Goal: Complete application form

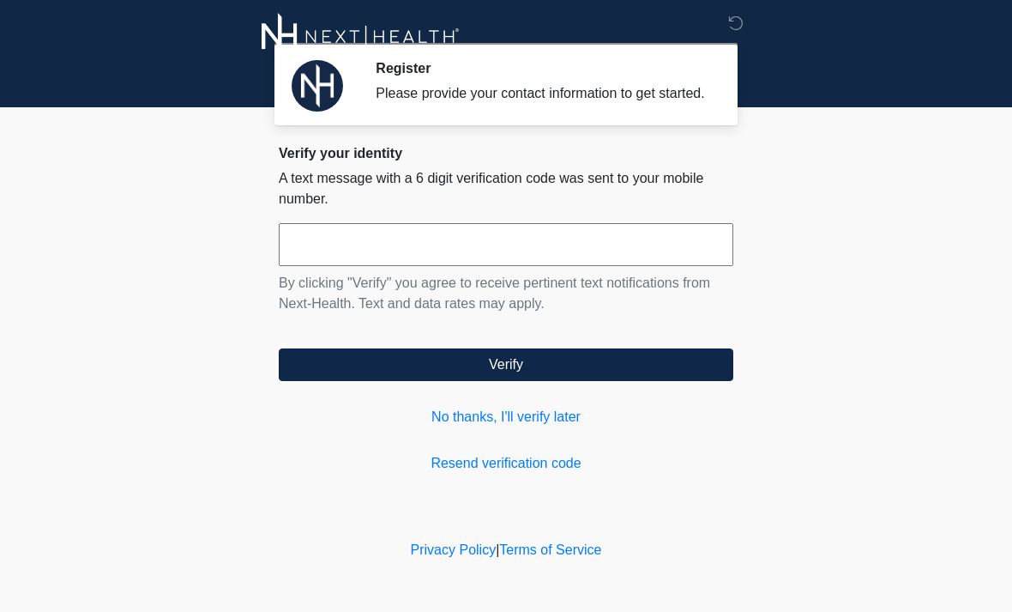
click at [267, 259] on div "**********" at bounding box center [506, 316] width 480 height 342
click at [318, 266] on input "text" at bounding box center [506, 244] width 455 height 43
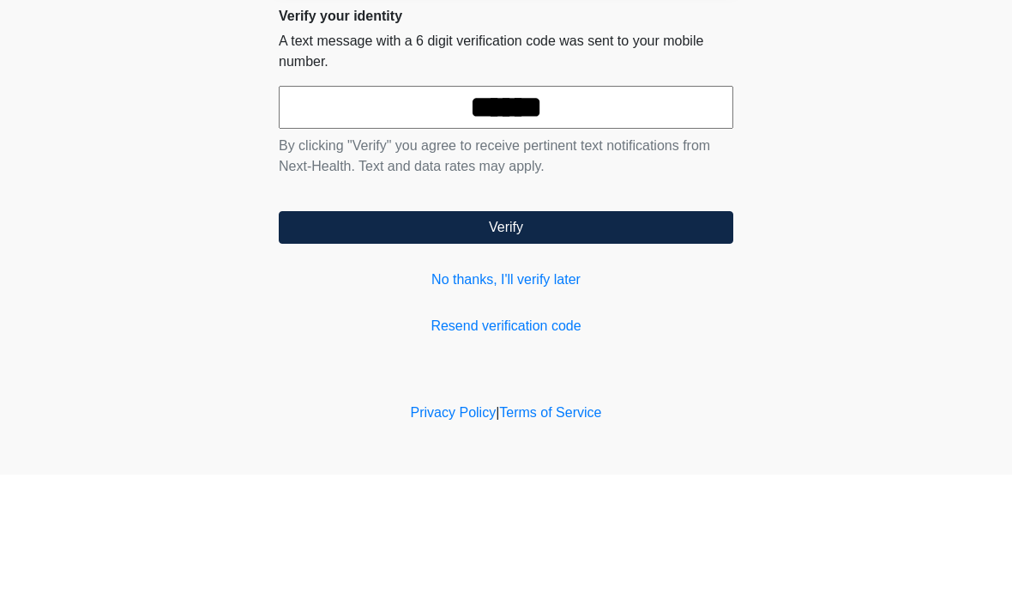
type input "******"
click at [355, 348] on button "Verify" at bounding box center [506, 364] width 455 height 33
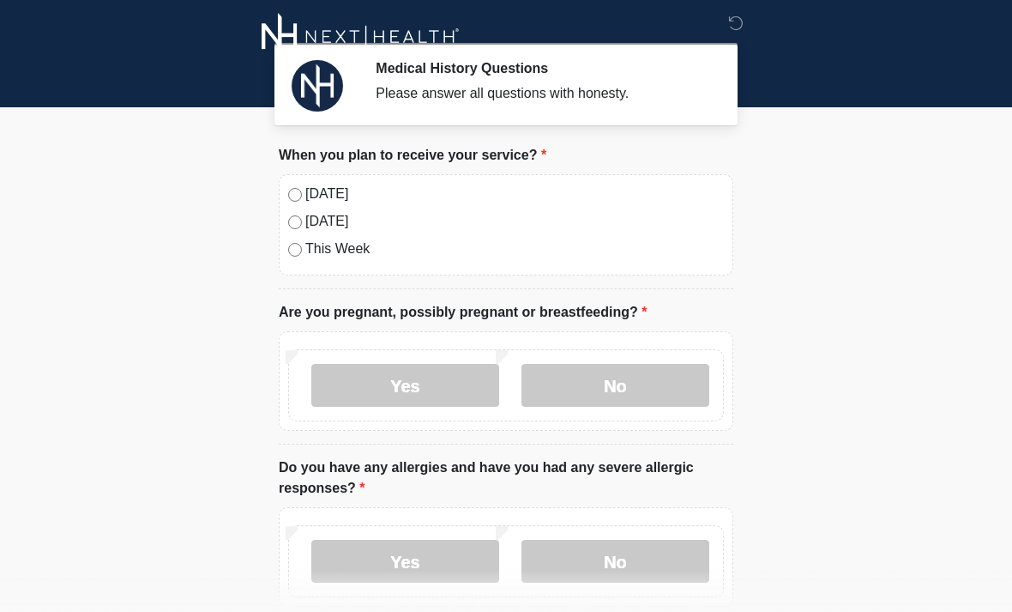
click at [461, 243] on label "This Week" at bounding box center [514, 248] width 419 height 21
click at [569, 392] on label "No" at bounding box center [616, 385] width 188 height 43
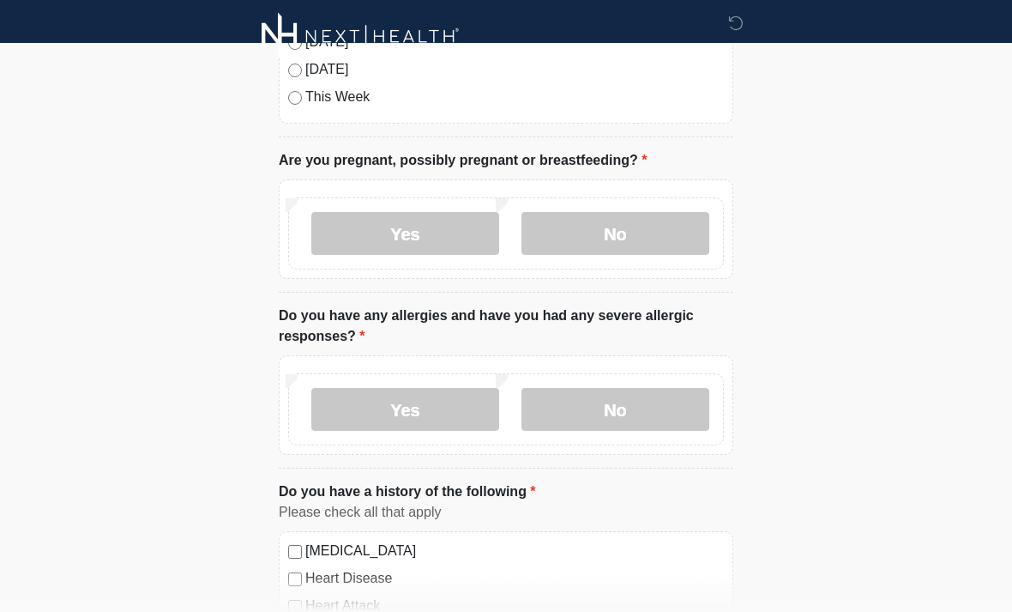
scroll to position [152, 0]
click at [335, 406] on label "Yes" at bounding box center [405, 409] width 188 height 43
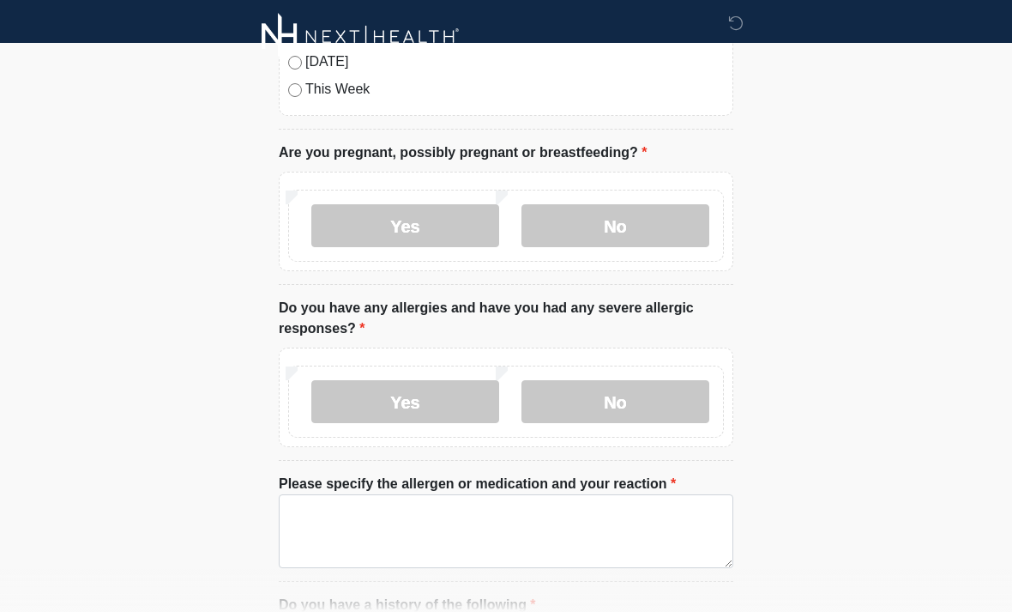
scroll to position [216, 0]
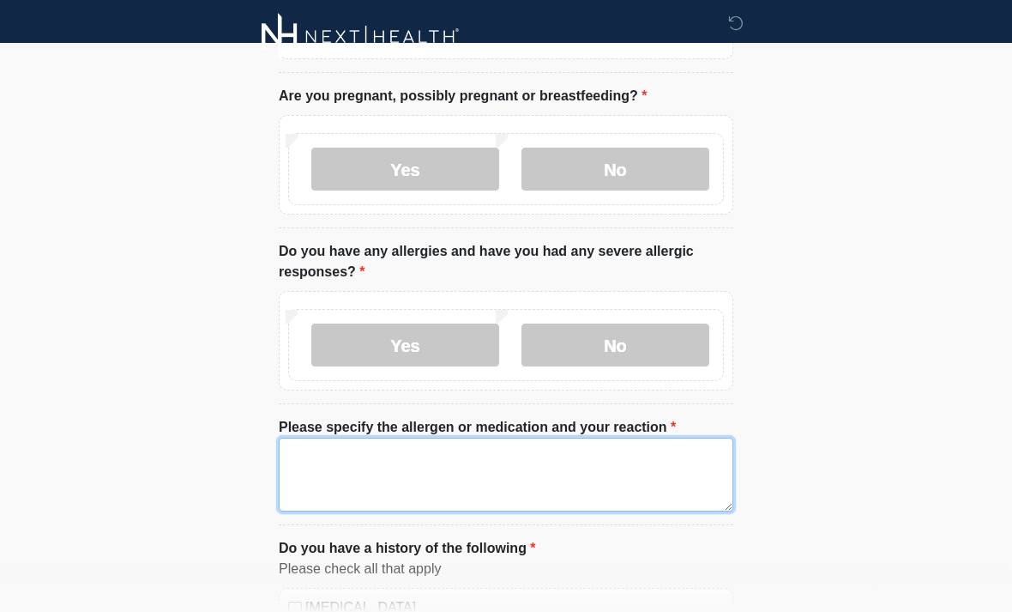
click at [311, 455] on textarea "Please specify the allergen or medication and your reaction" at bounding box center [506, 474] width 455 height 74
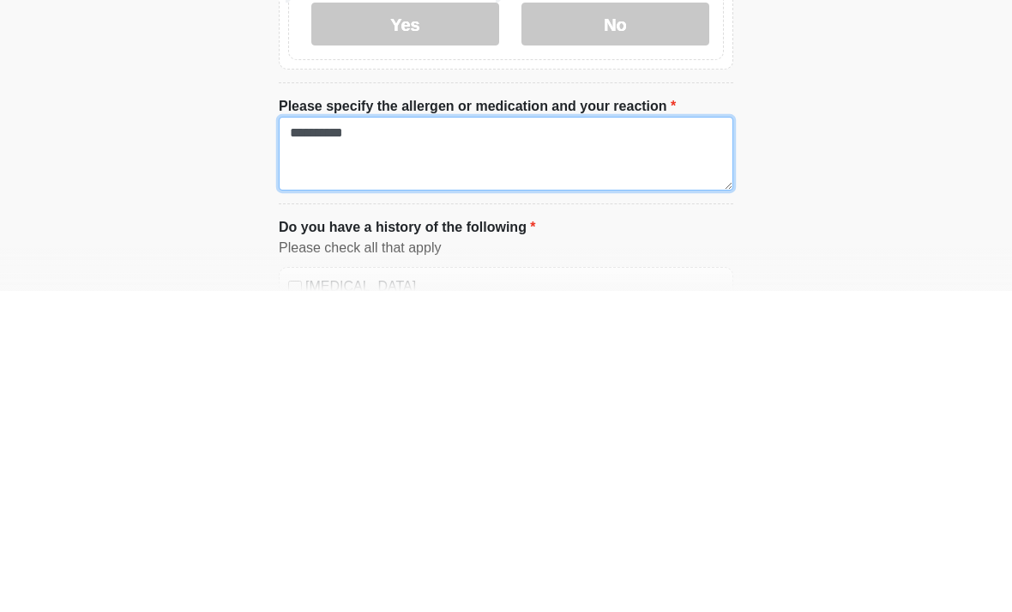
click at [327, 437] on textarea "**********" at bounding box center [506, 474] width 455 height 74
type textarea "**********"
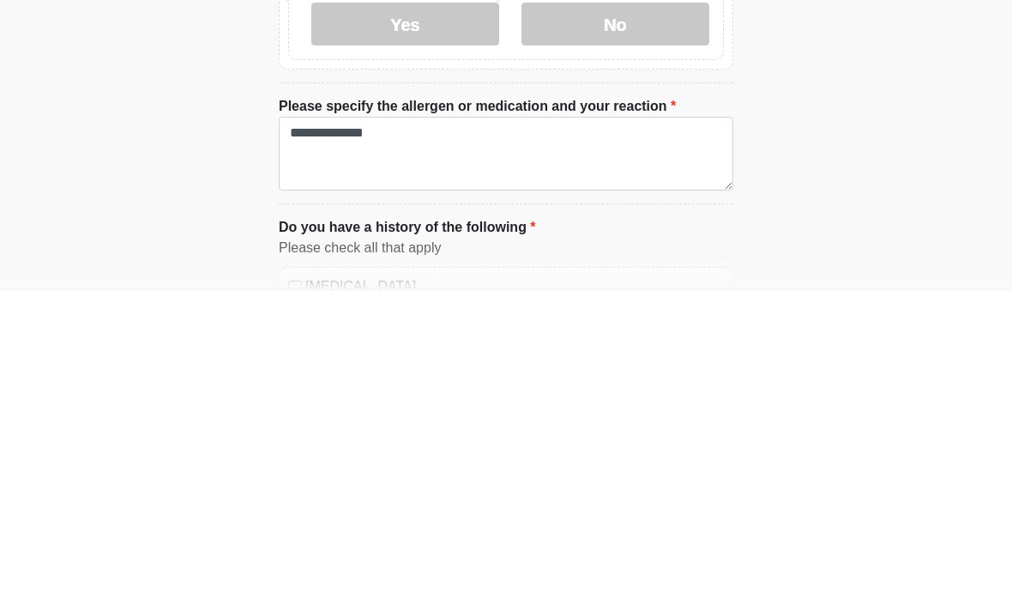
click at [191, 200] on html "Medical History Questions Please answer all questions with honesty. Please conn…" at bounding box center [506, 90] width 1012 height 612
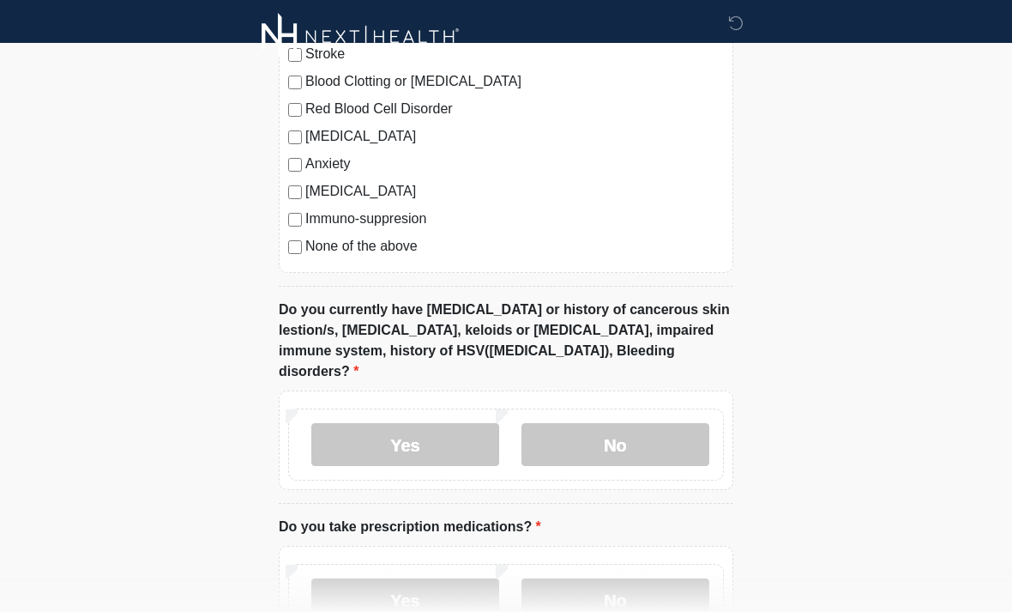
scroll to position [871, 0]
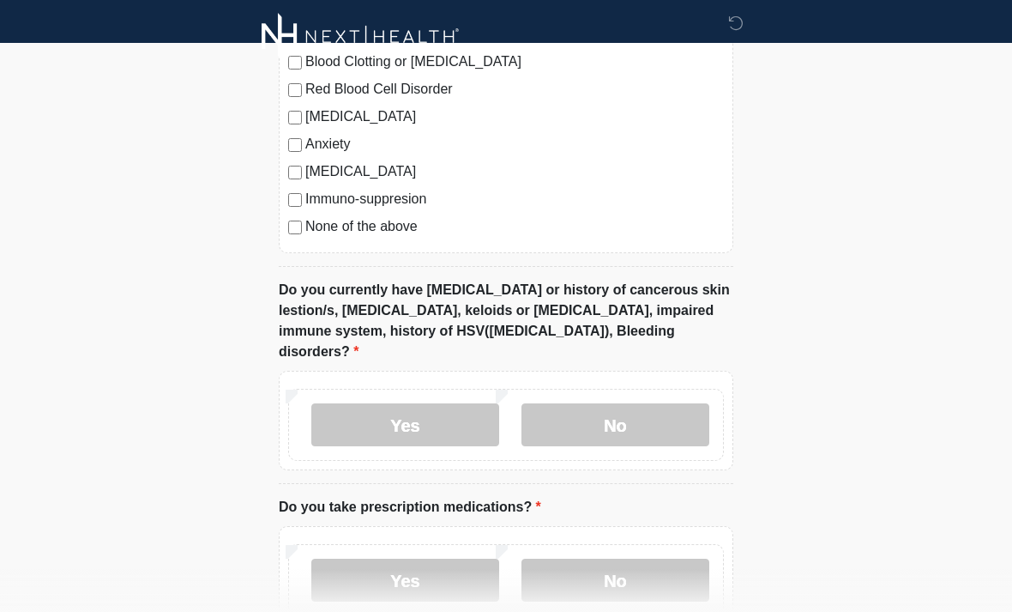
click at [583, 403] on label "No" at bounding box center [616, 424] width 188 height 43
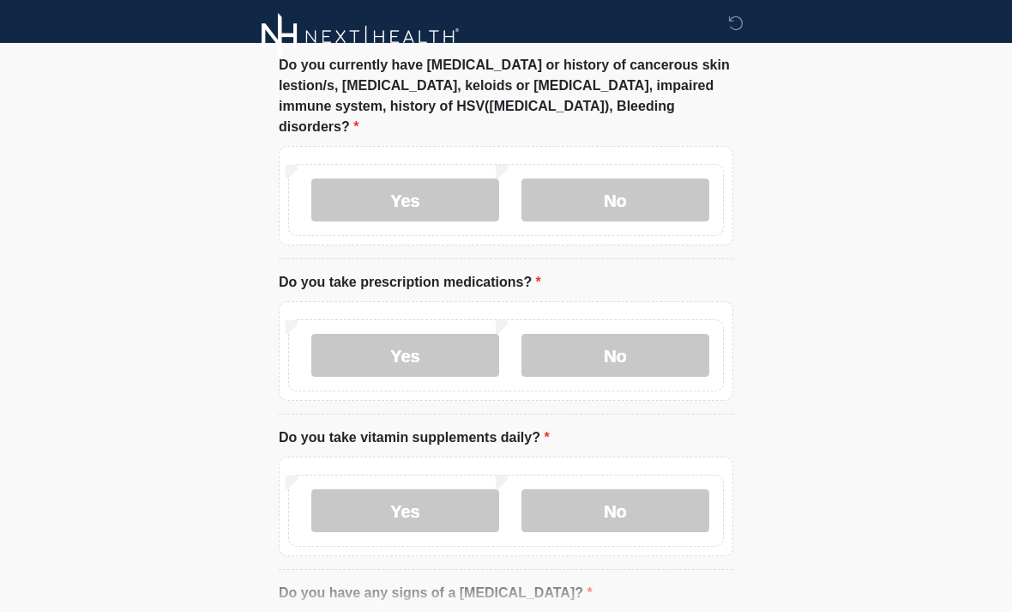
scroll to position [1098, 0]
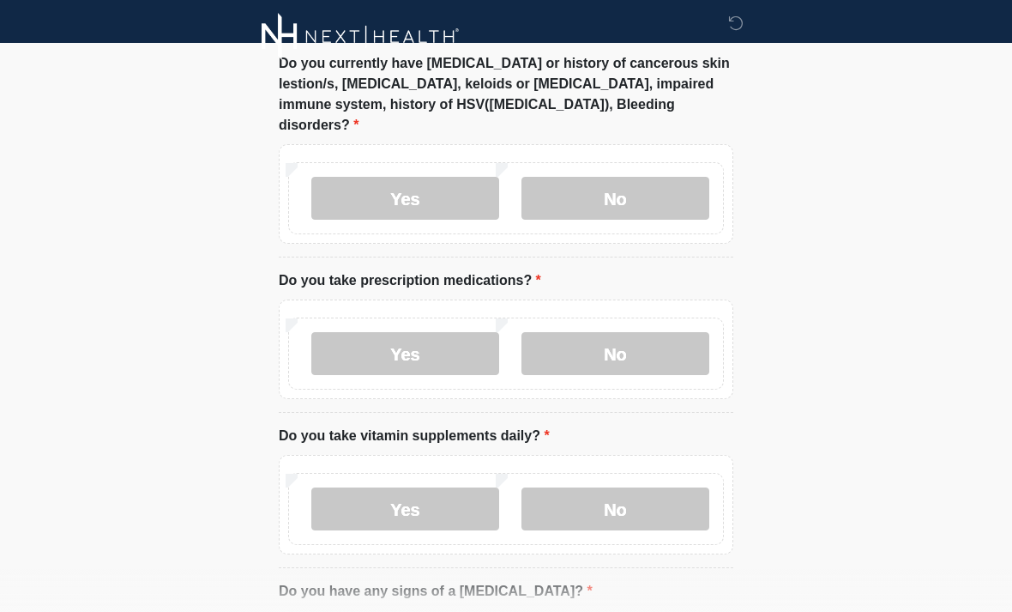
click at [343, 332] on label "Yes" at bounding box center [405, 353] width 188 height 43
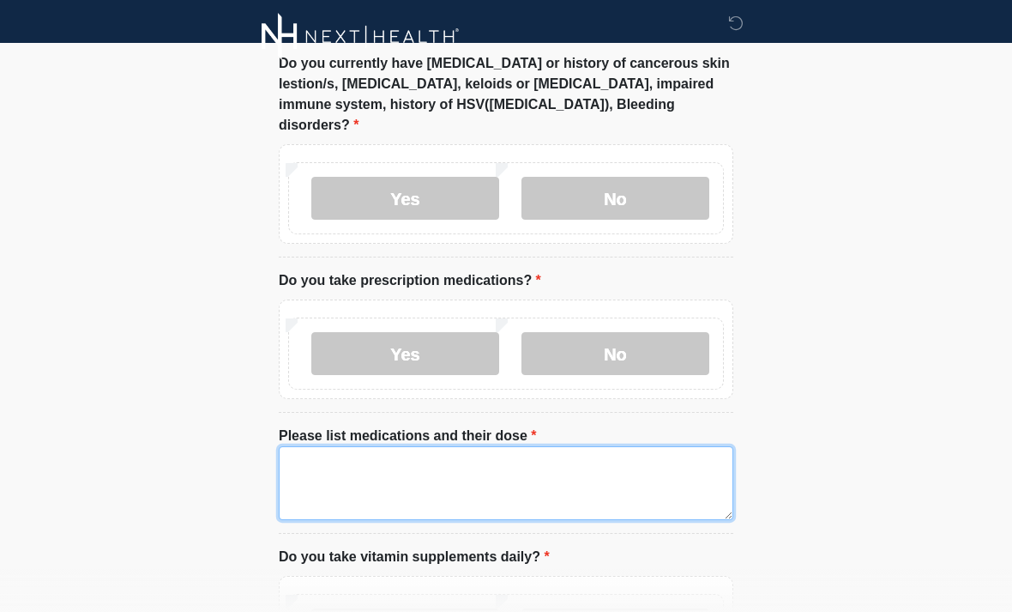
click at [322, 455] on textarea "Please list medications and their dose" at bounding box center [506, 483] width 455 height 74
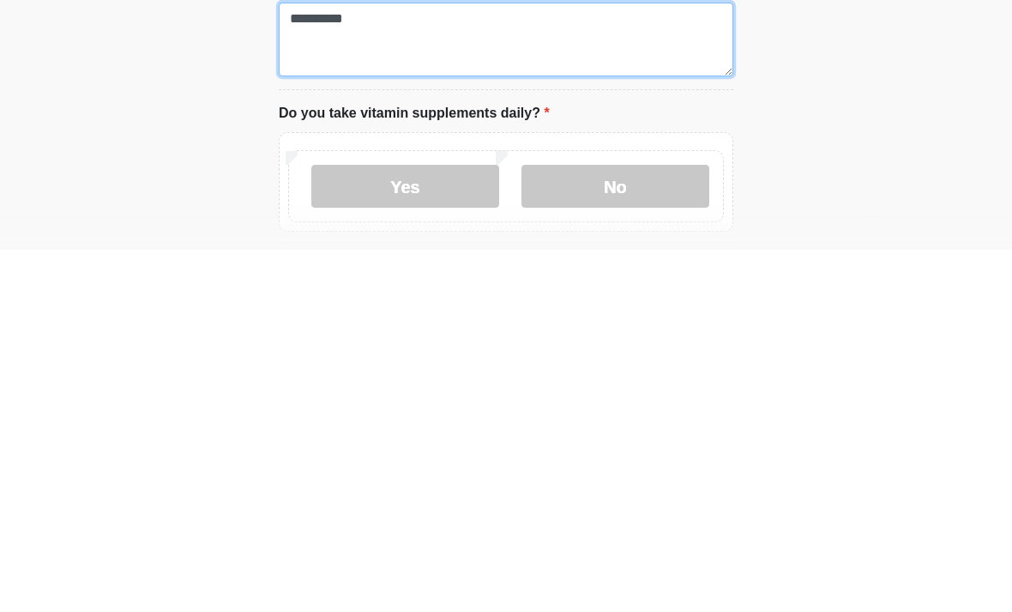
scroll to position [1195, 0]
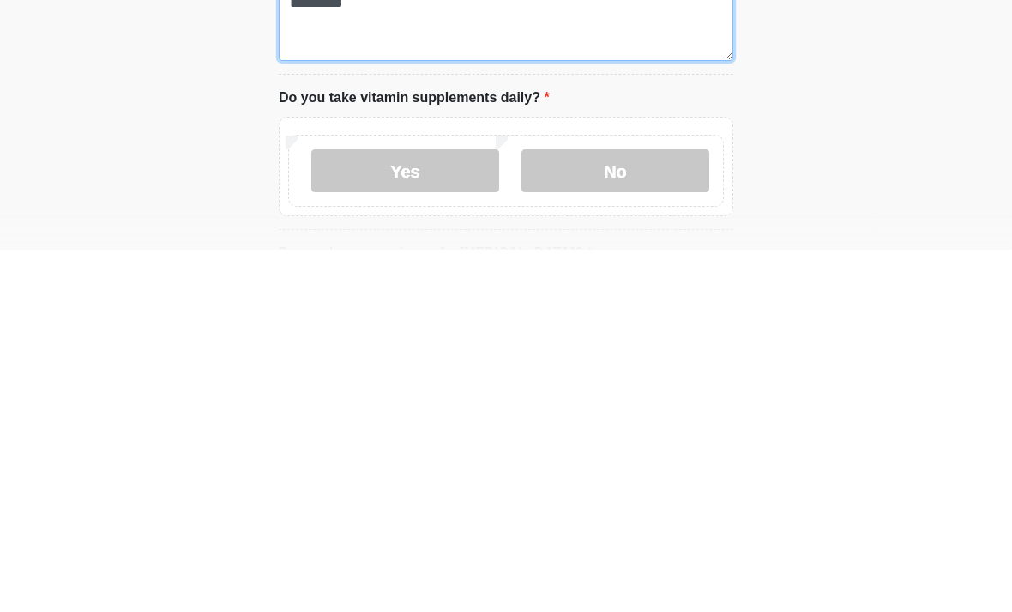
type textarea "**********"
click at [342, 511] on label "Yes" at bounding box center [405, 532] width 188 height 43
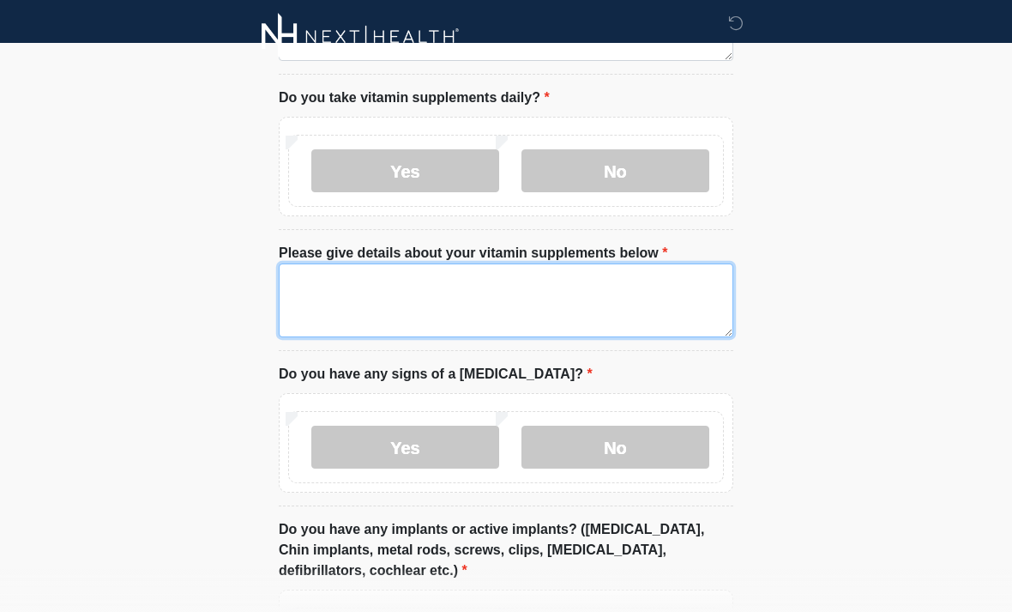
click at [329, 268] on textarea "Please give details about your vitamin supplements below" at bounding box center [506, 300] width 455 height 74
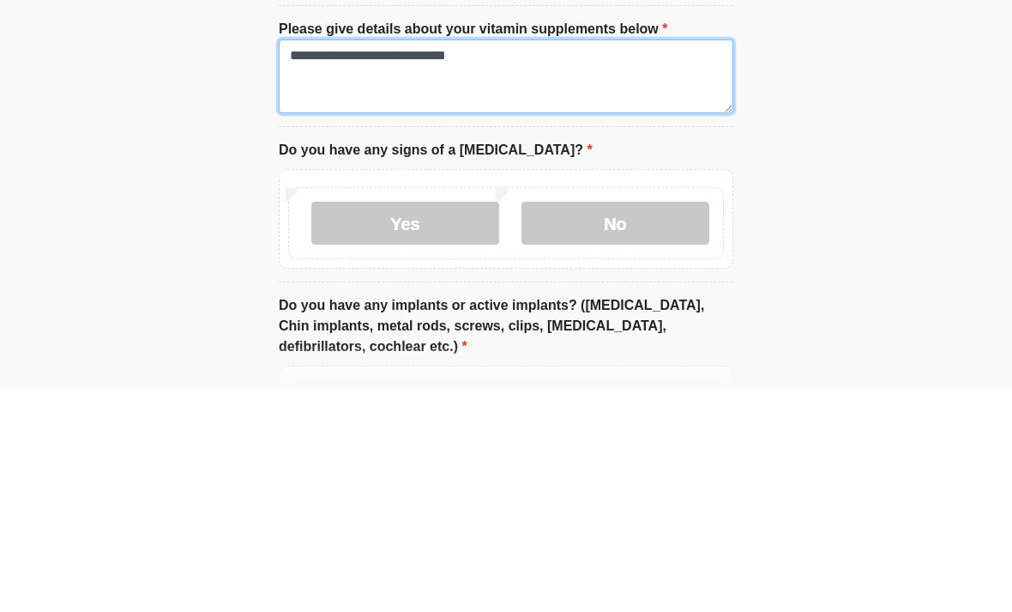
type textarea "**********"
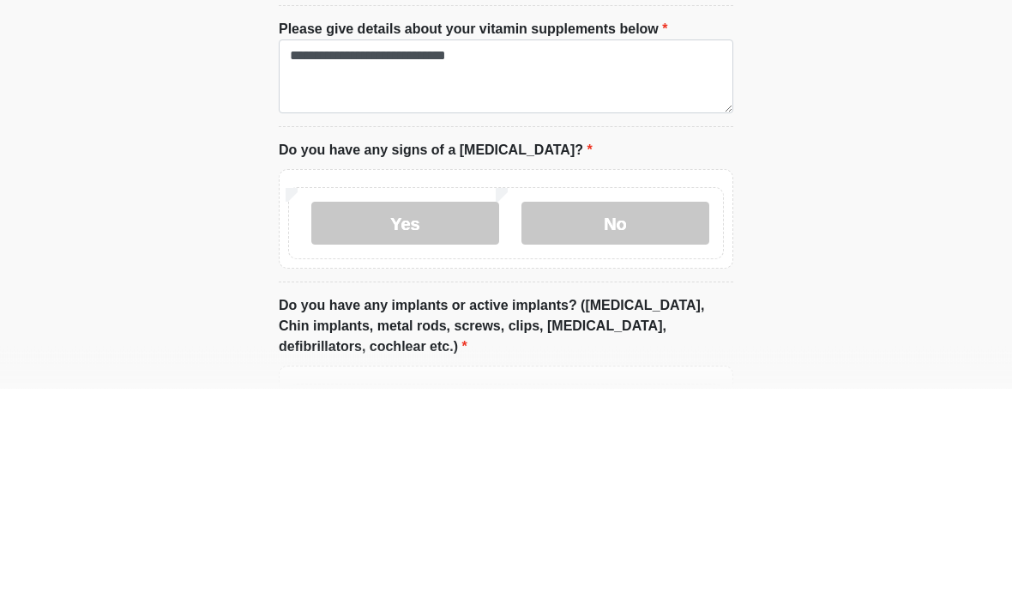
click at [558, 425] on label "No" at bounding box center [616, 446] width 188 height 43
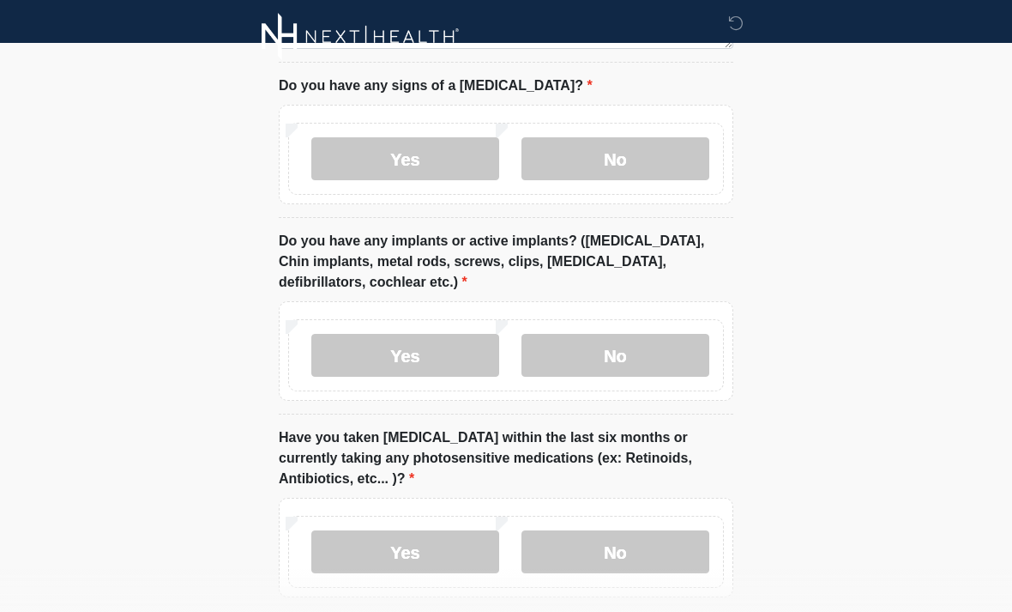
scroll to position [1848, 0]
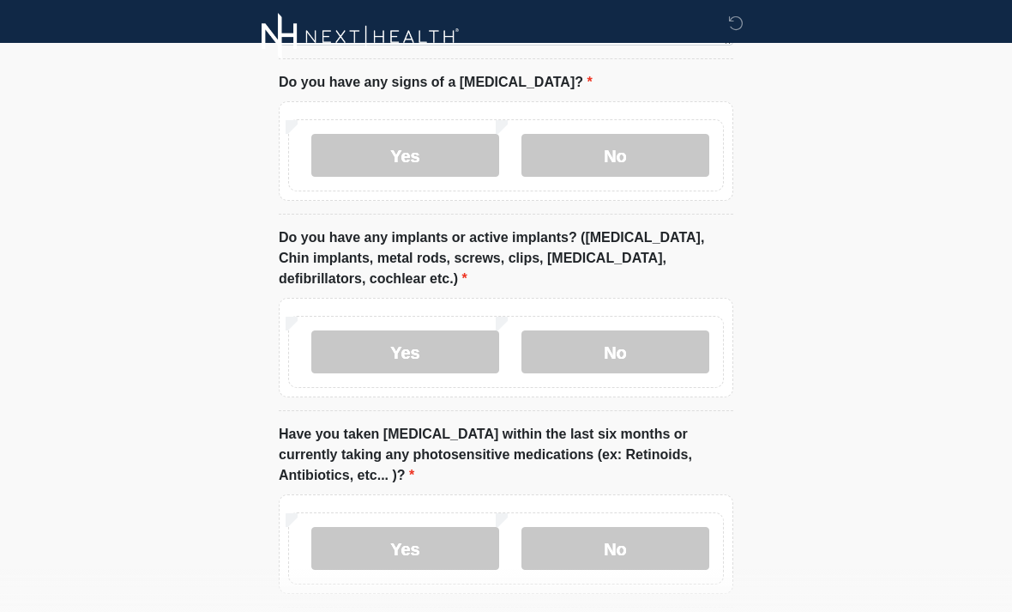
click at [564, 335] on label "No" at bounding box center [616, 351] width 188 height 43
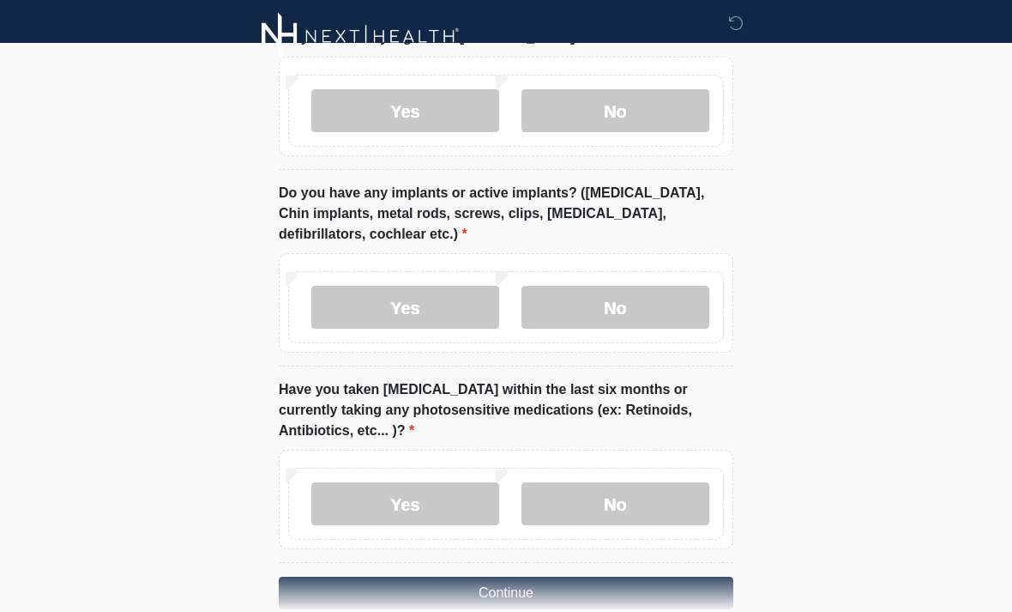
scroll to position [1903, 0]
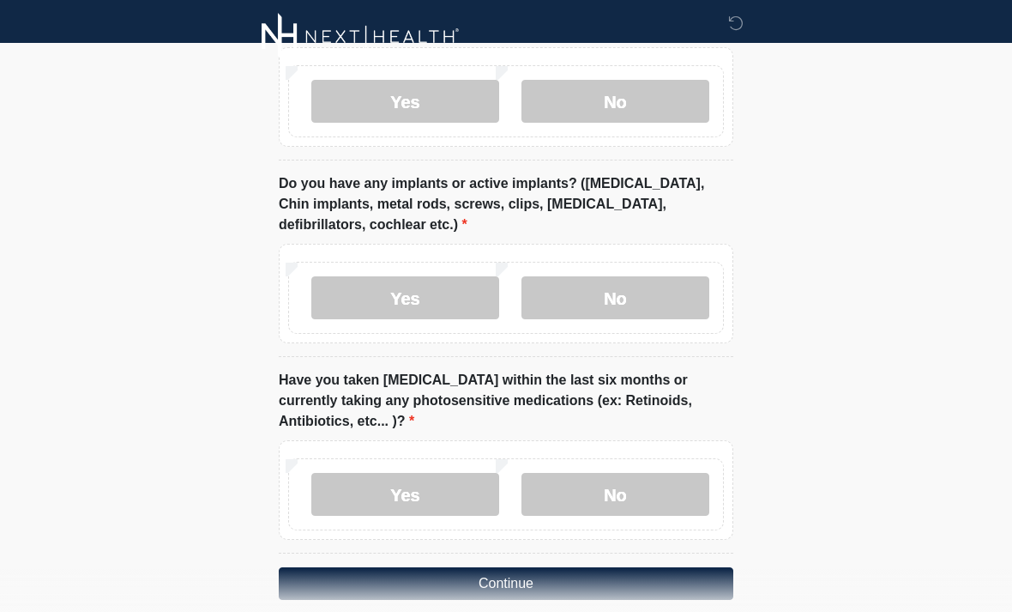
click at [585, 473] on label "No" at bounding box center [616, 494] width 188 height 43
click at [349, 567] on button "Continue" at bounding box center [506, 583] width 455 height 33
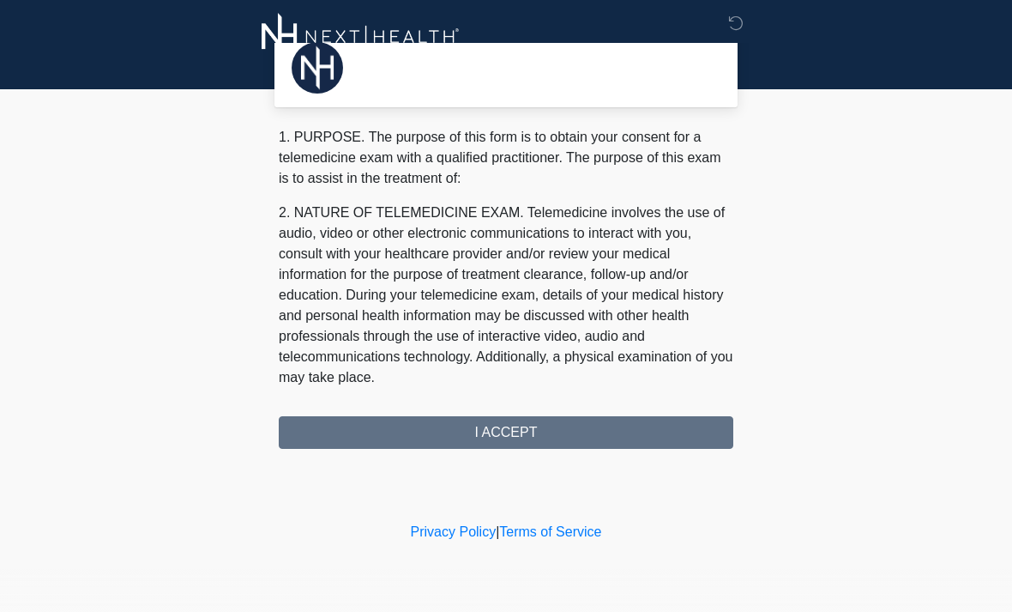
scroll to position [0, 0]
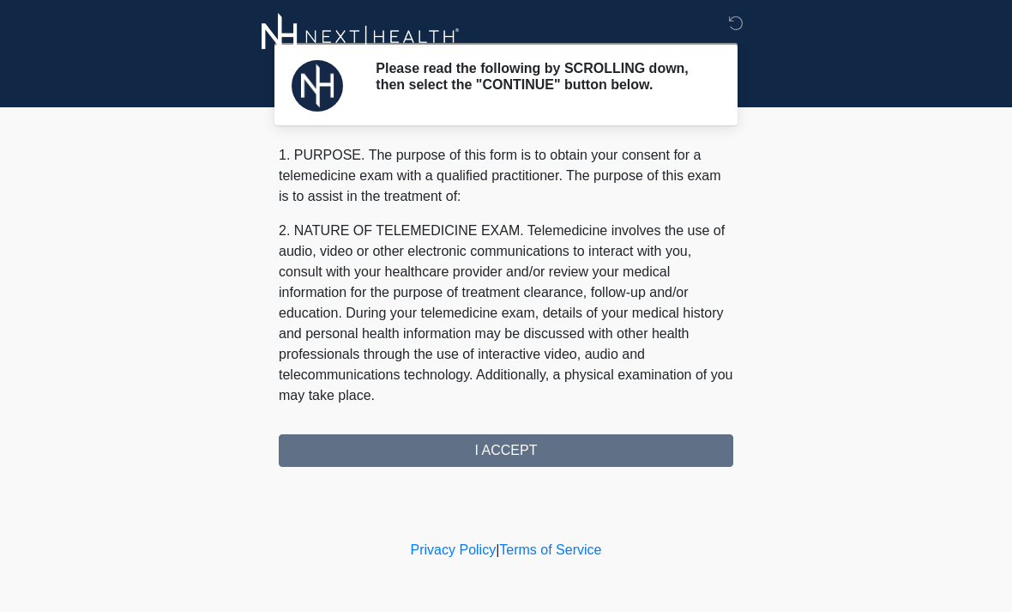
click at [329, 456] on div "1. PURPOSE. The purpose of this form is to obtain your consent for a telemedici…" at bounding box center [506, 306] width 455 height 322
click at [487, 460] on div "1. PURPOSE. The purpose of this form is to obtain your consent for a telemedici…" at bounding box center [506, 306] width 455 height 322
click at [420, 452] on div "1. PURPOSE. The purpose of this form is to obtain your consent for a telemedici…" at bounding box center [506, 306] width 455 height 322
click at [402, 448] on div "1. PURPOSE. The purpose of this form is to obtain your consent for a telemedici…" at bounding box center [506, 306] width 455 height 322
click at [485, 441] on div "1. PURPOSE. The purpose of this form is to obtain your consent for a telemedici…" at bounding box center [506, 306] width 455 height 322
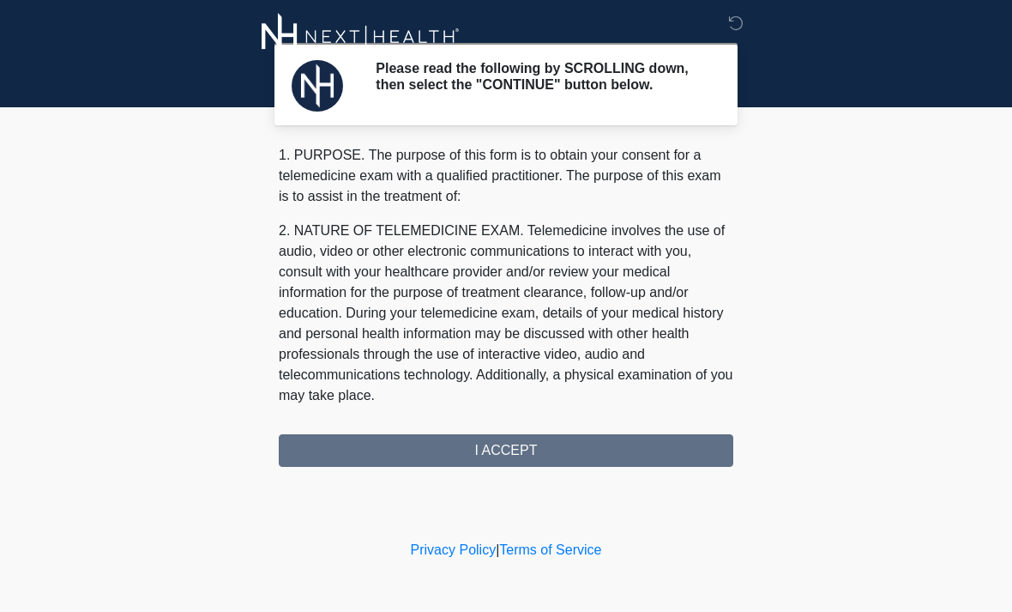
click at [491, 460] on div "1. PURPOSE. The purpose of this form is to obtain your consent for a telemedici…" at bounding box center [506, 306] width 455 height 322
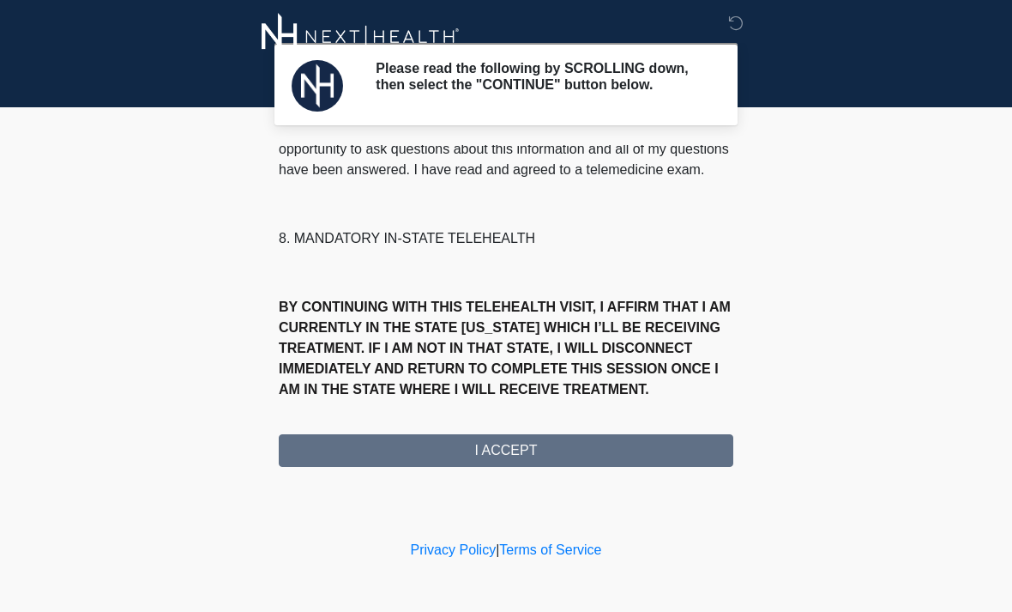
scroll to position [829, 0]
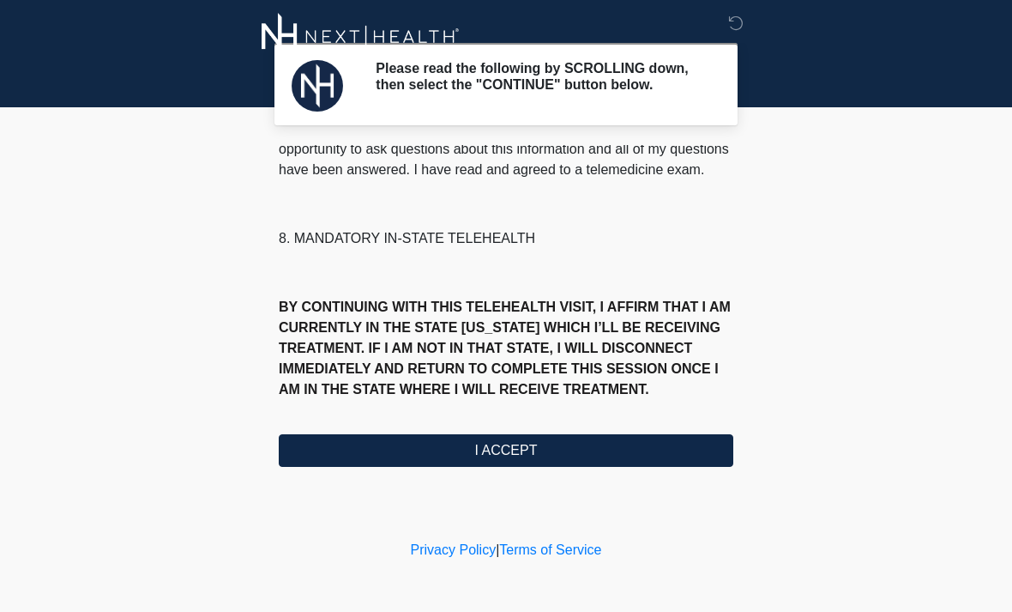
click at [359, 456] on button "I ACCEPT" at bounding box center [506, 450] width 455 height 33
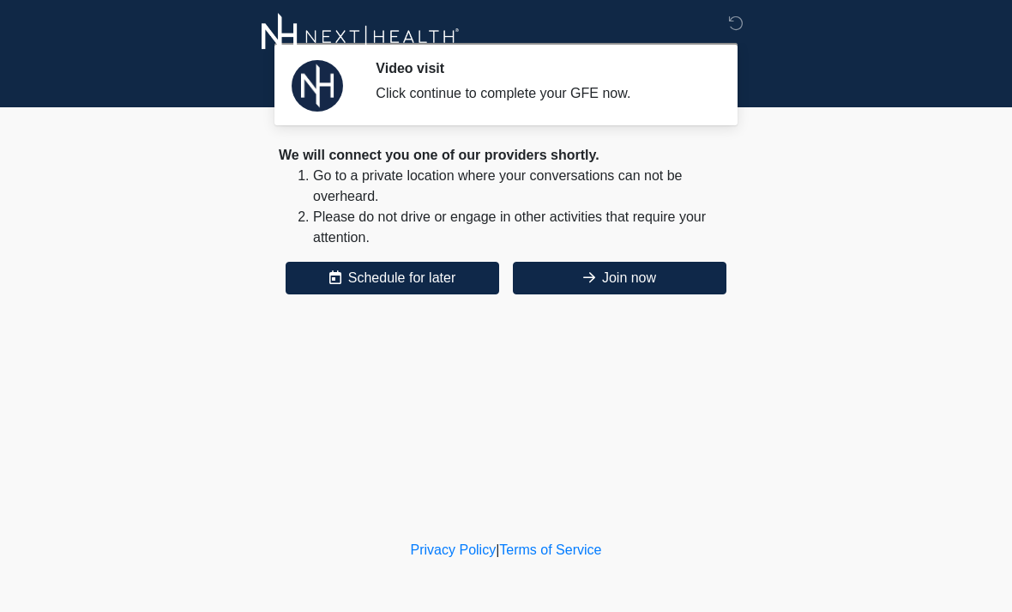
click at [568, 280] on button "Join now" at bounding box center [620, 278] width 214 height 33
